Goal: Transaction & Acquisition: Purchase product/service

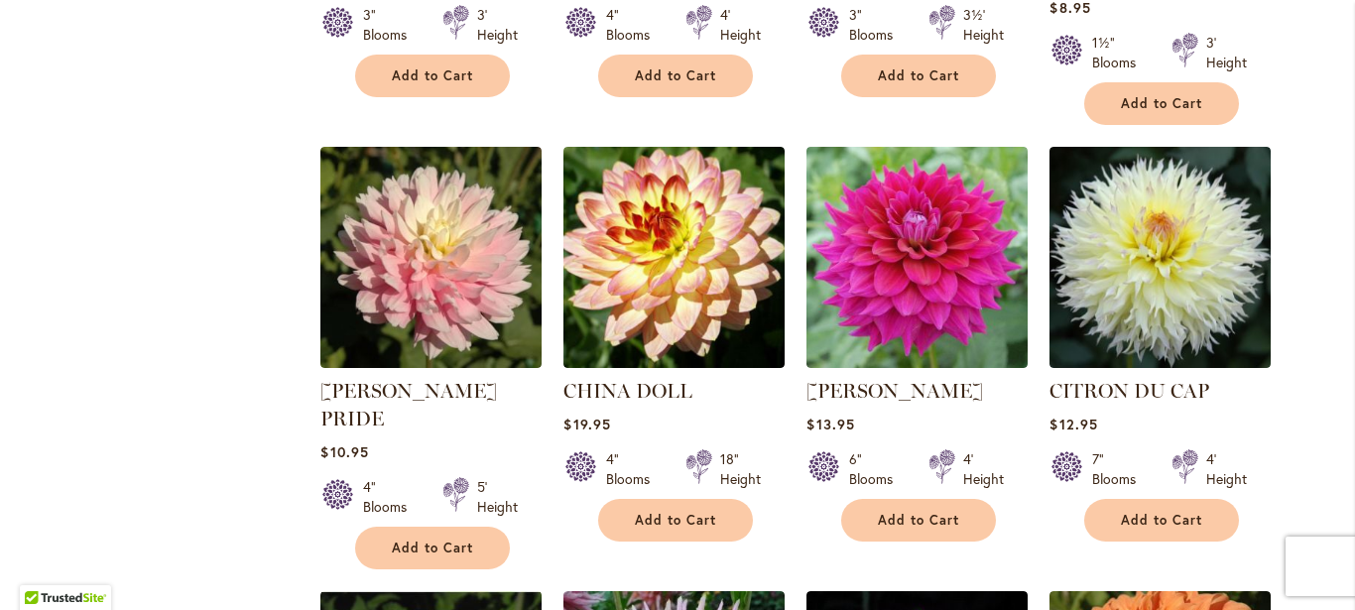
scroll to position [1215, 0]
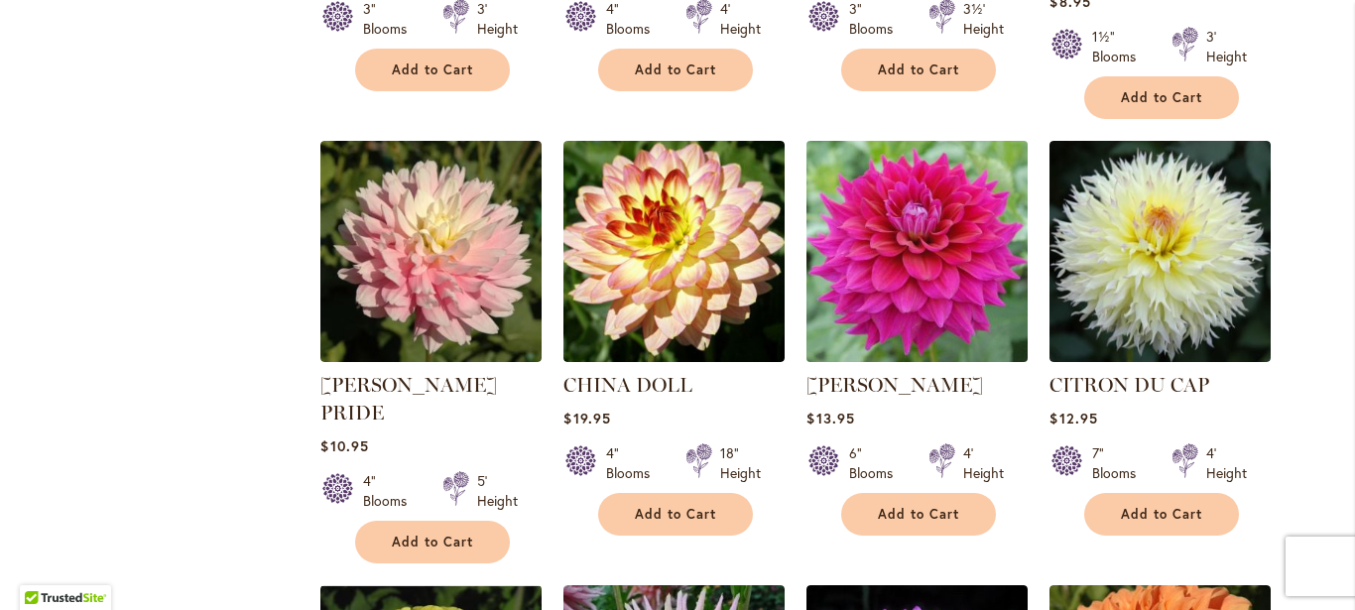
click at [915, 287] on img at bounding box center [917, 252] width 232 height 232
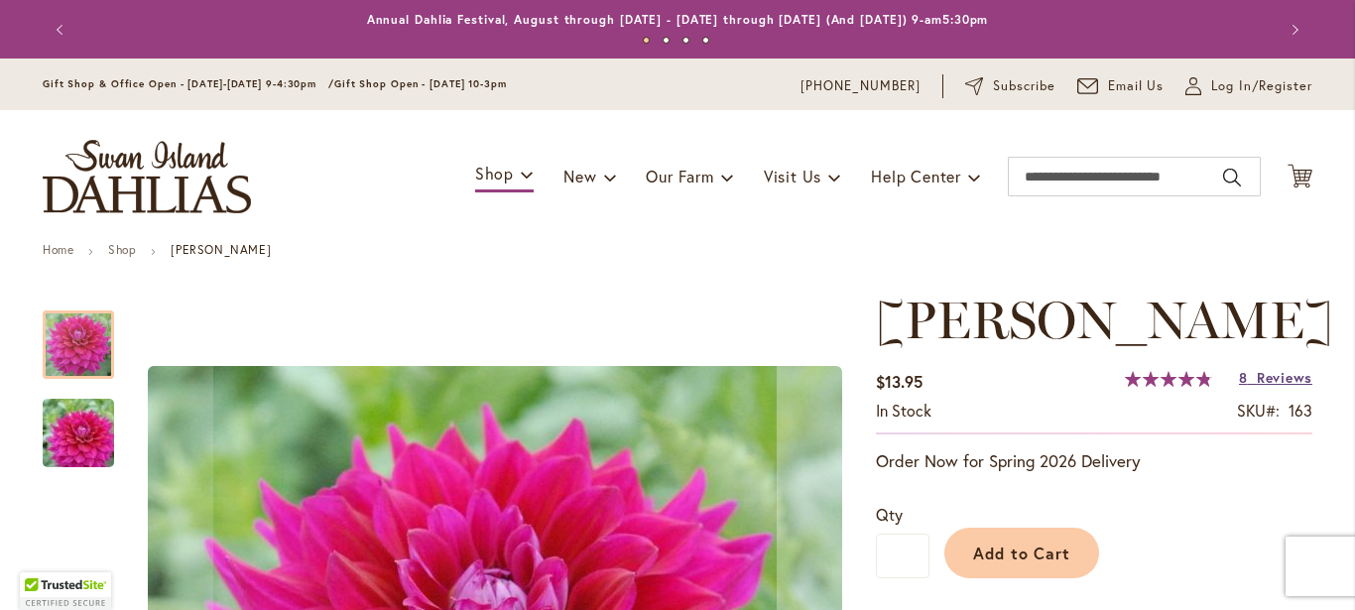
click at [1265, 374] on span "Reviews" at bounding box center [1284, 377] width 56 height 19
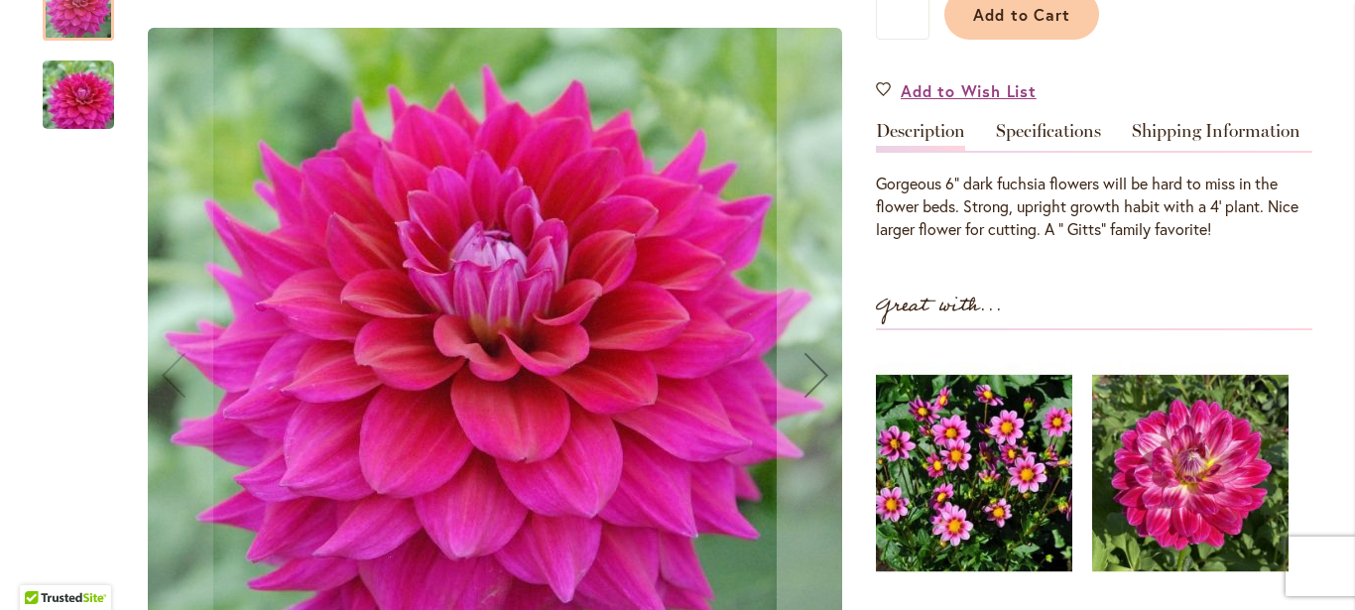
scroll to position [410, 0]
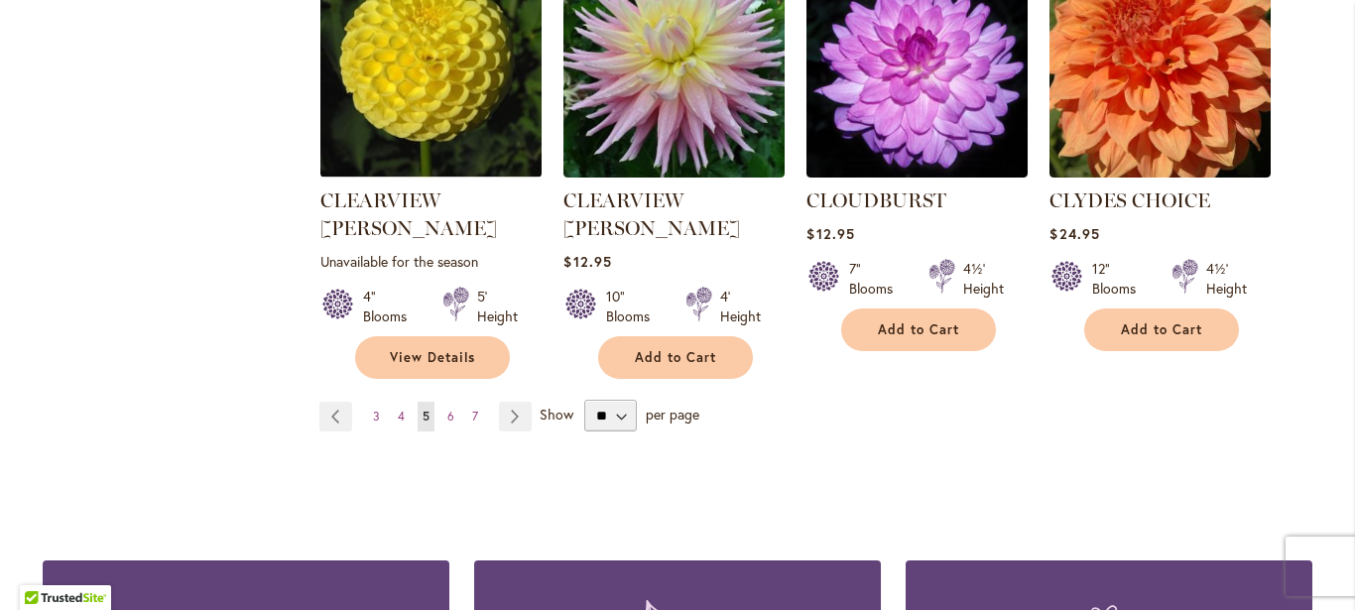
scroll to position [1877, 0]
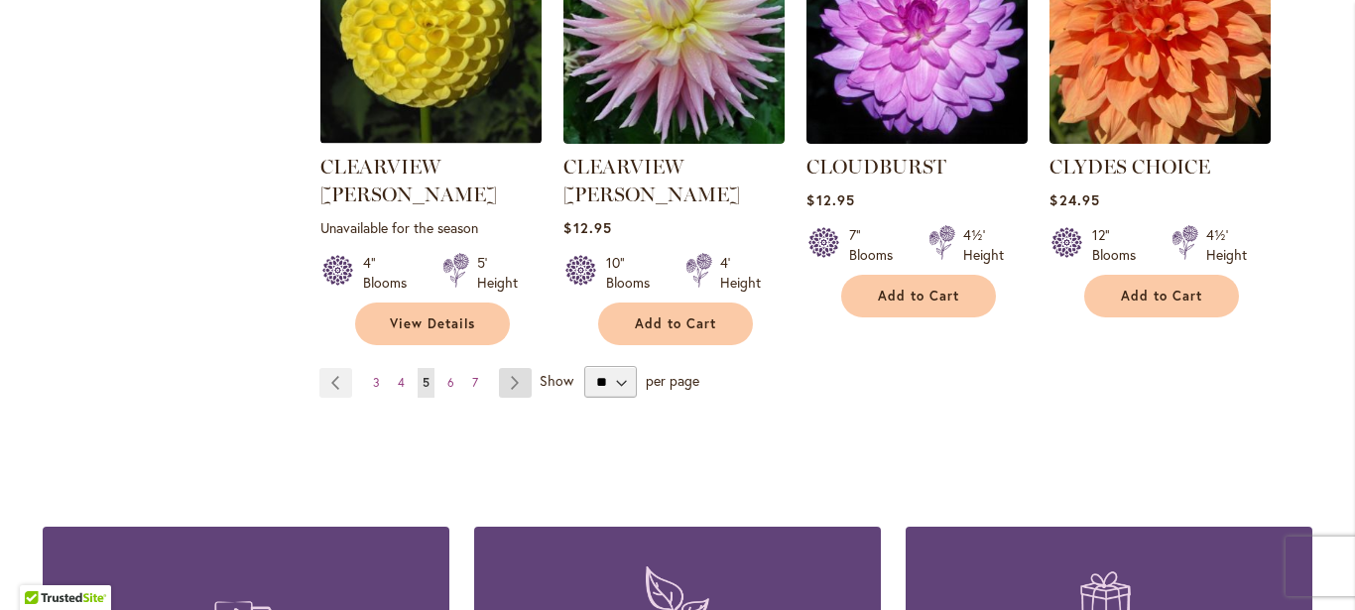
click at [510, 368] on link "Page Next" at bounding box center [515, 383] width 33 height 30
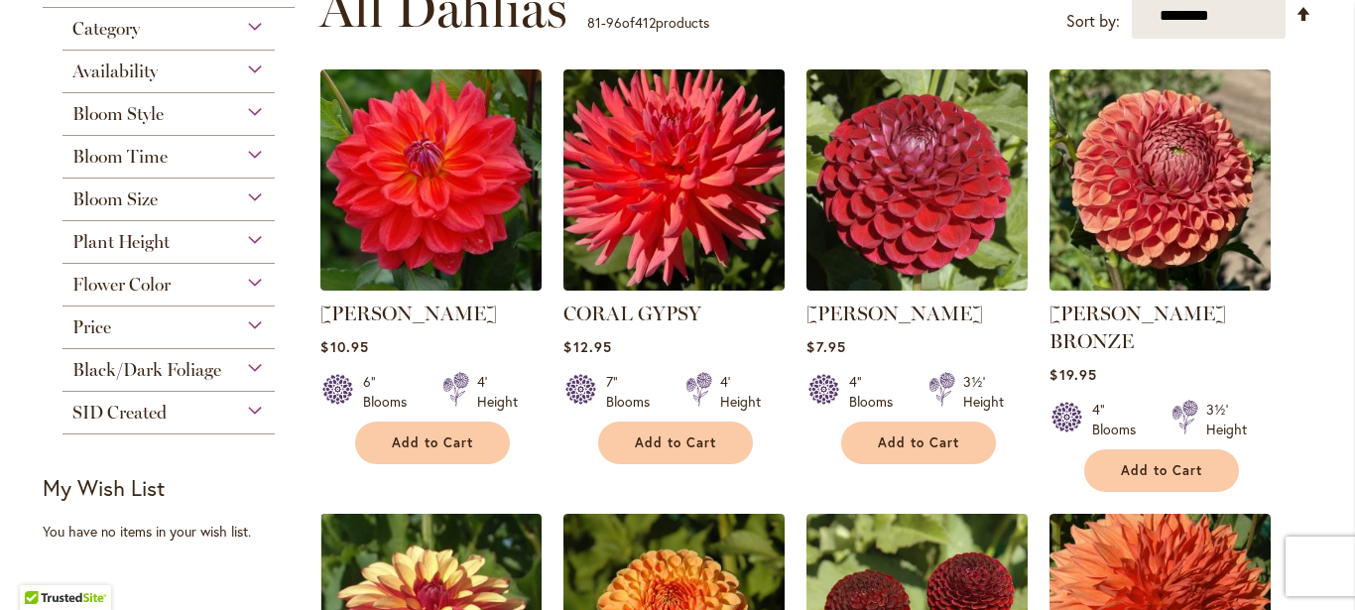
scroll to position [409, 0]
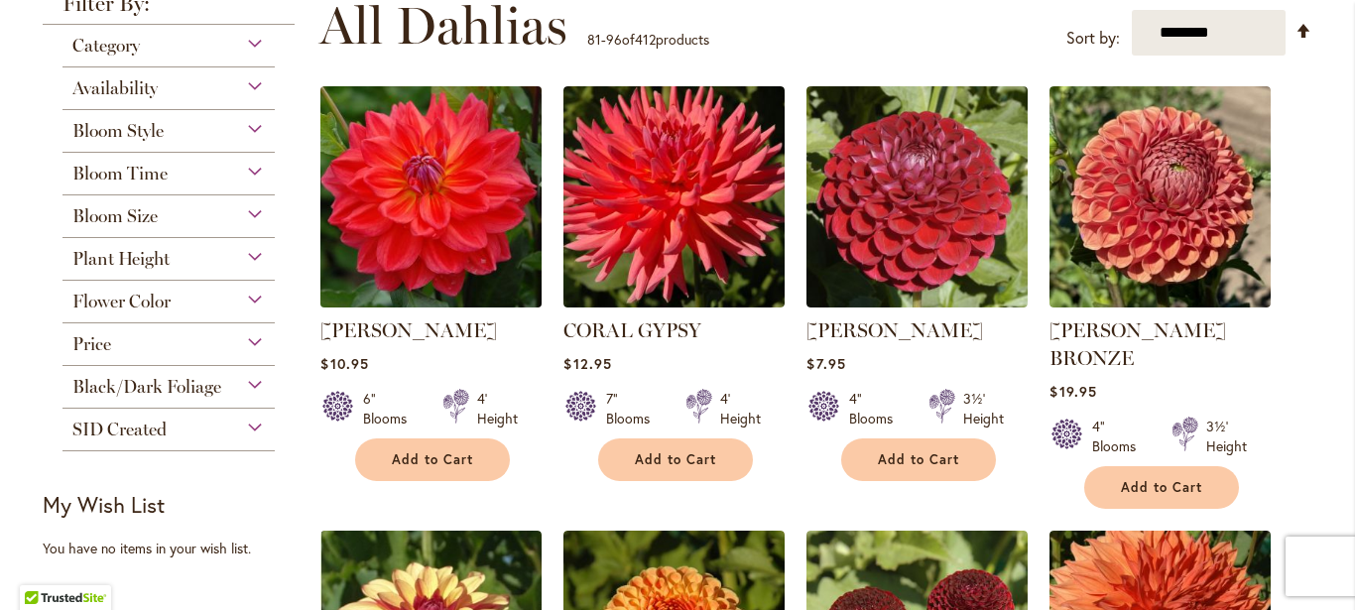
click at [402, 221] on img at bounding box center [431, 197] width 232 height 232
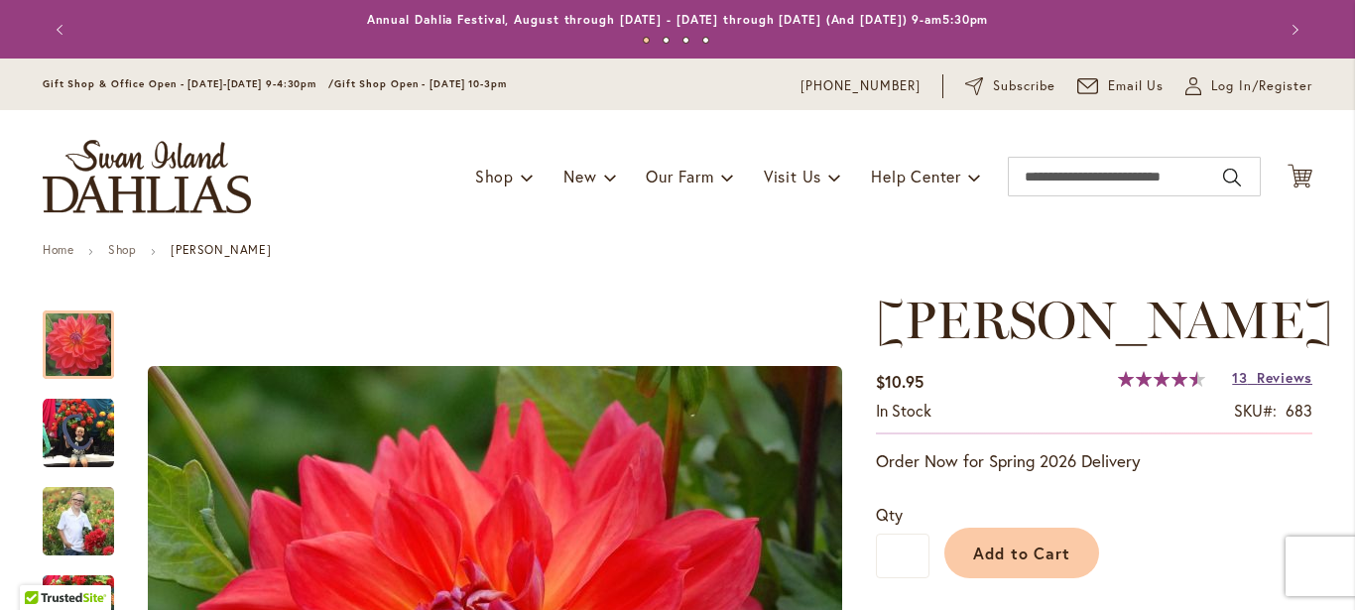
click at [1265, 377] on span "Reviews" at bounding box center [1284, 377] width 56 height 19
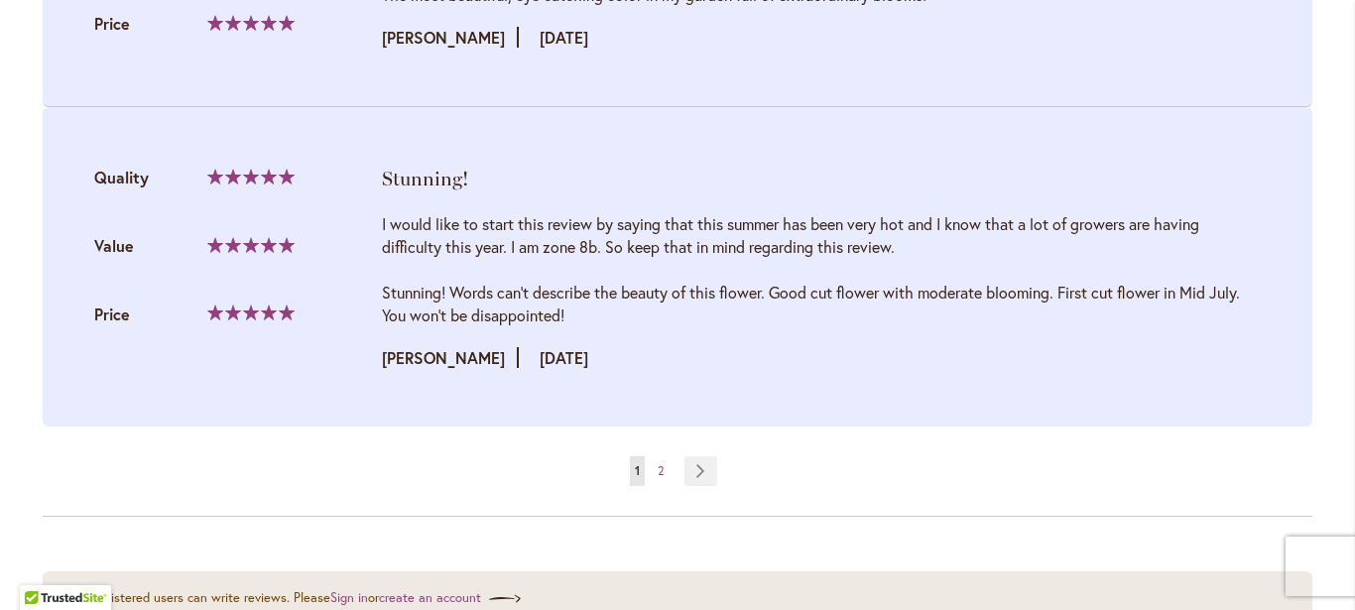
scroll to position [4196, 0]
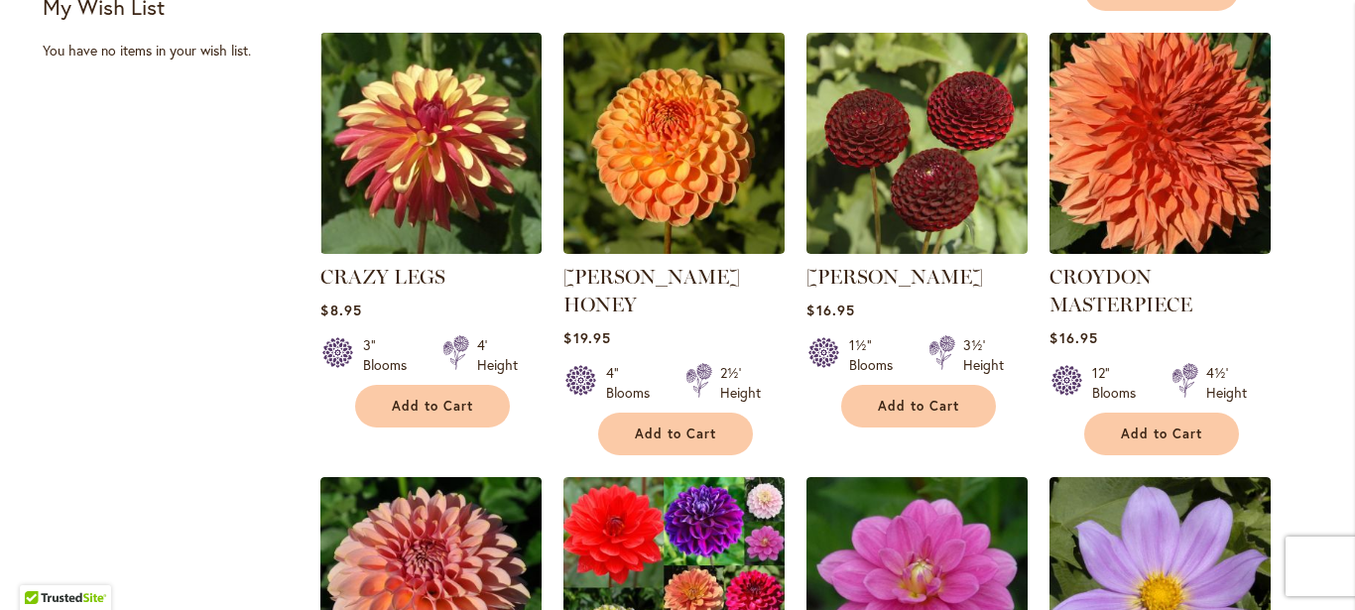
scroll to position [912, 0]
